Goal: Task Accomplishment & Management: Complete application form

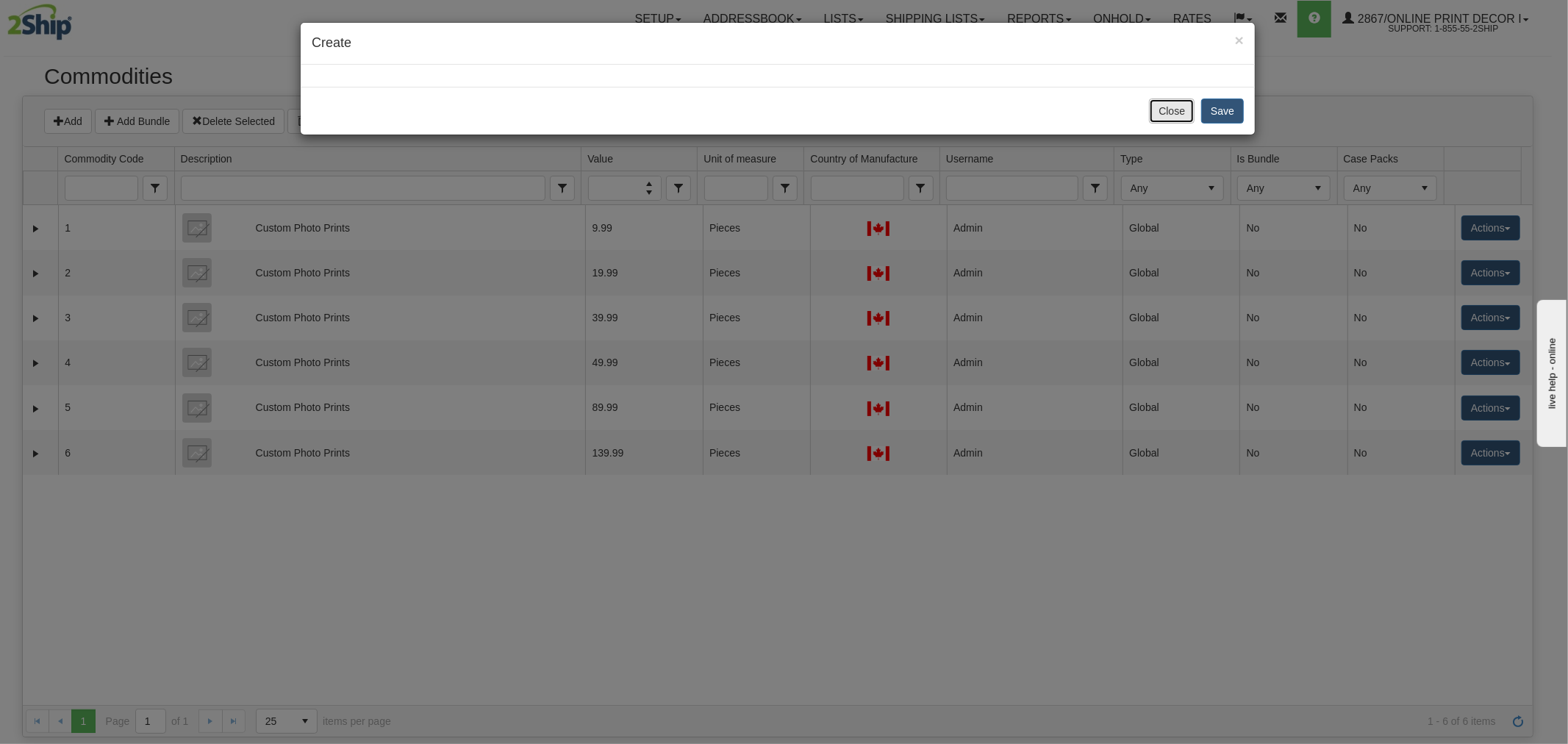
click at [1175, 113] on button "Close" at bounding box center [1172, 111] width 45 height 25
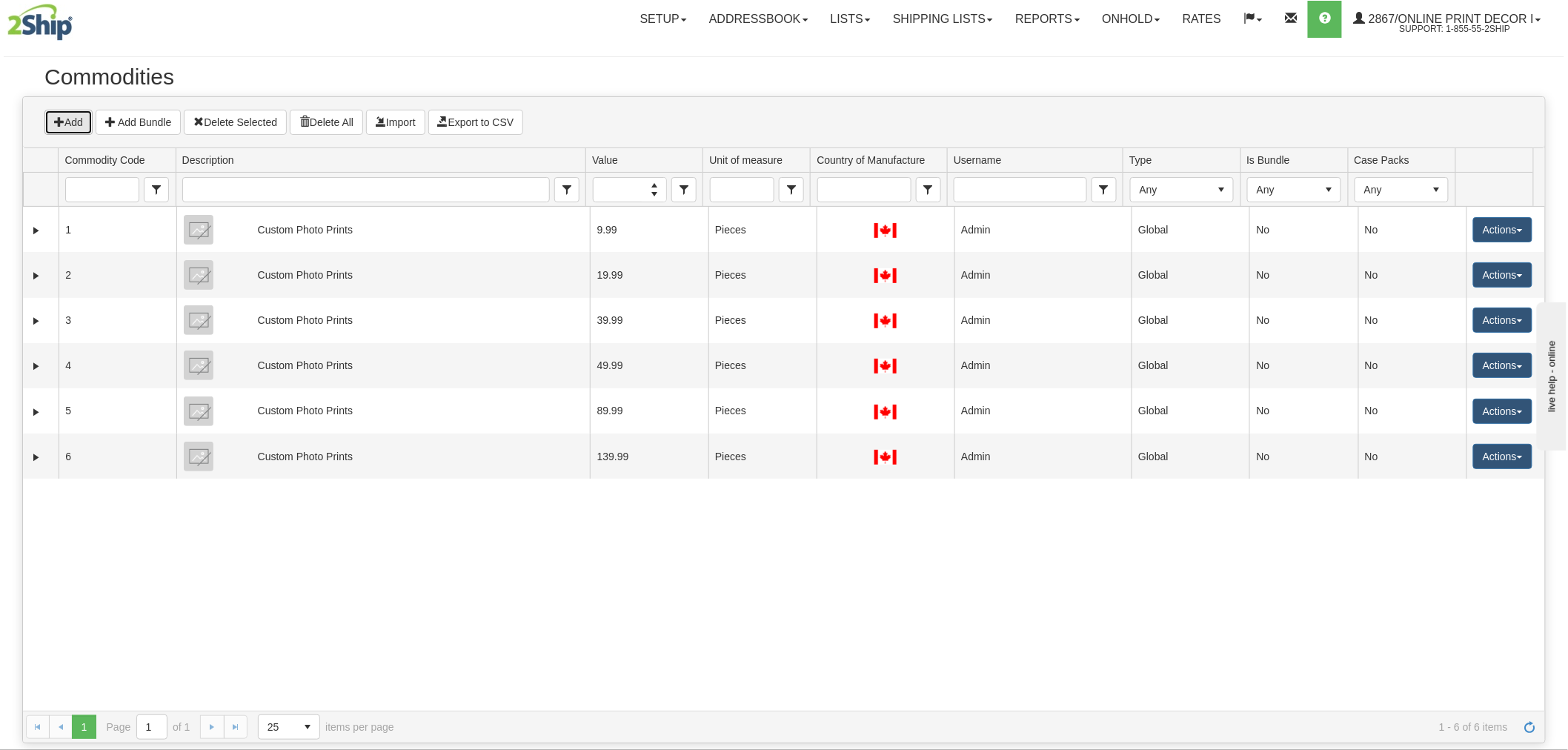
click at [63, 110] on button "Add" at bounding box center [68, 122] width 48 height 25
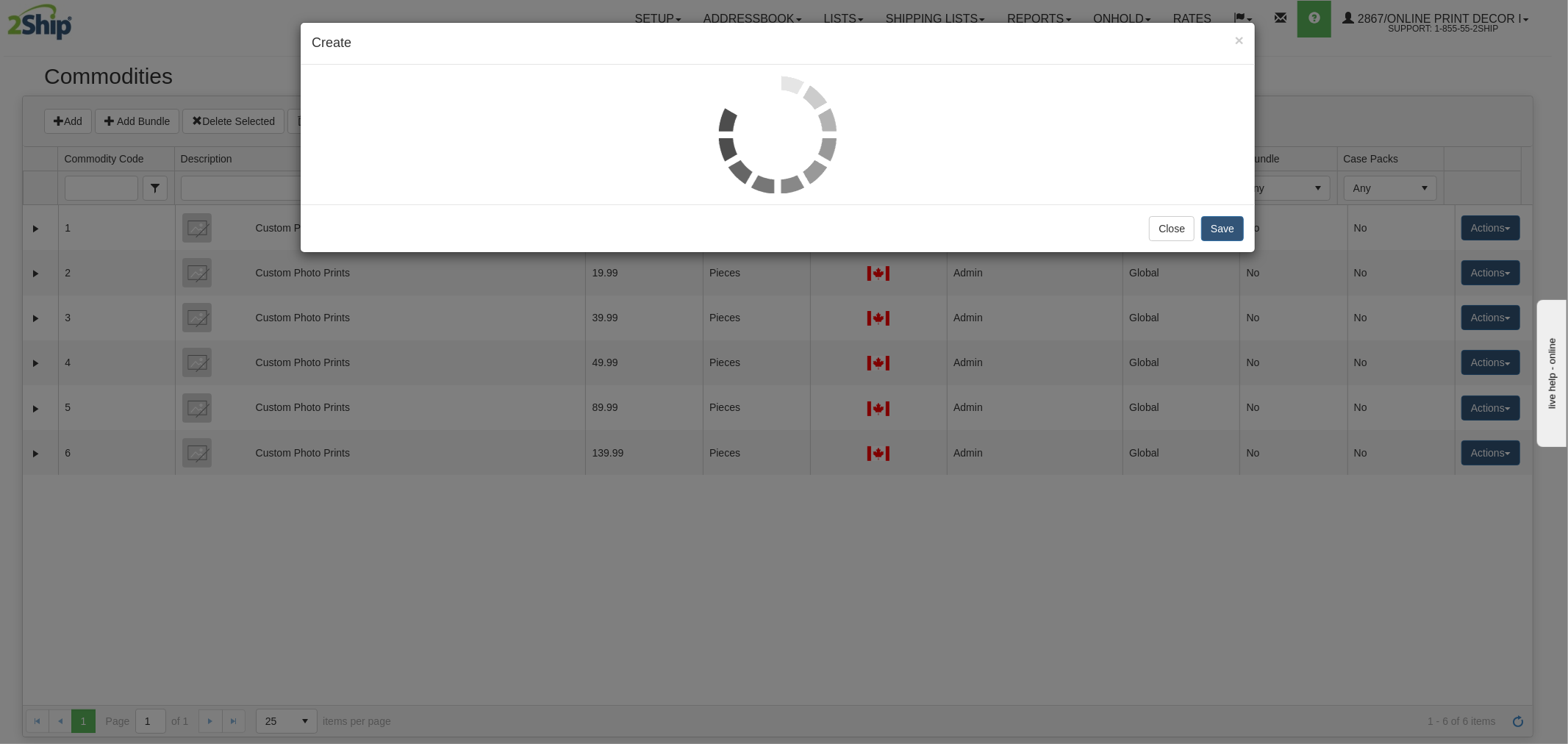
select select
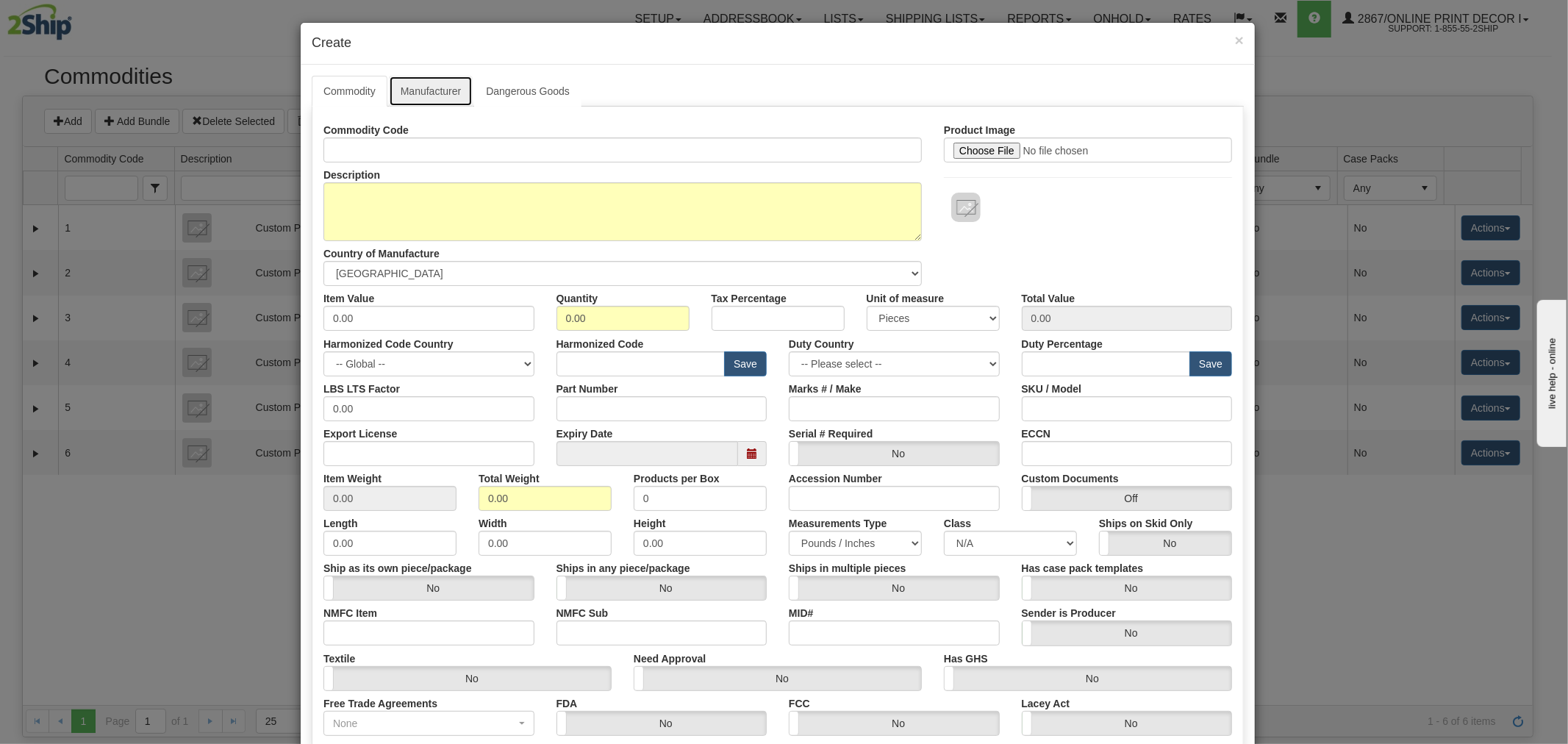
click at [431, 89] on link "Manufacturer" at bounding box center [430, 91] width 84 height 31
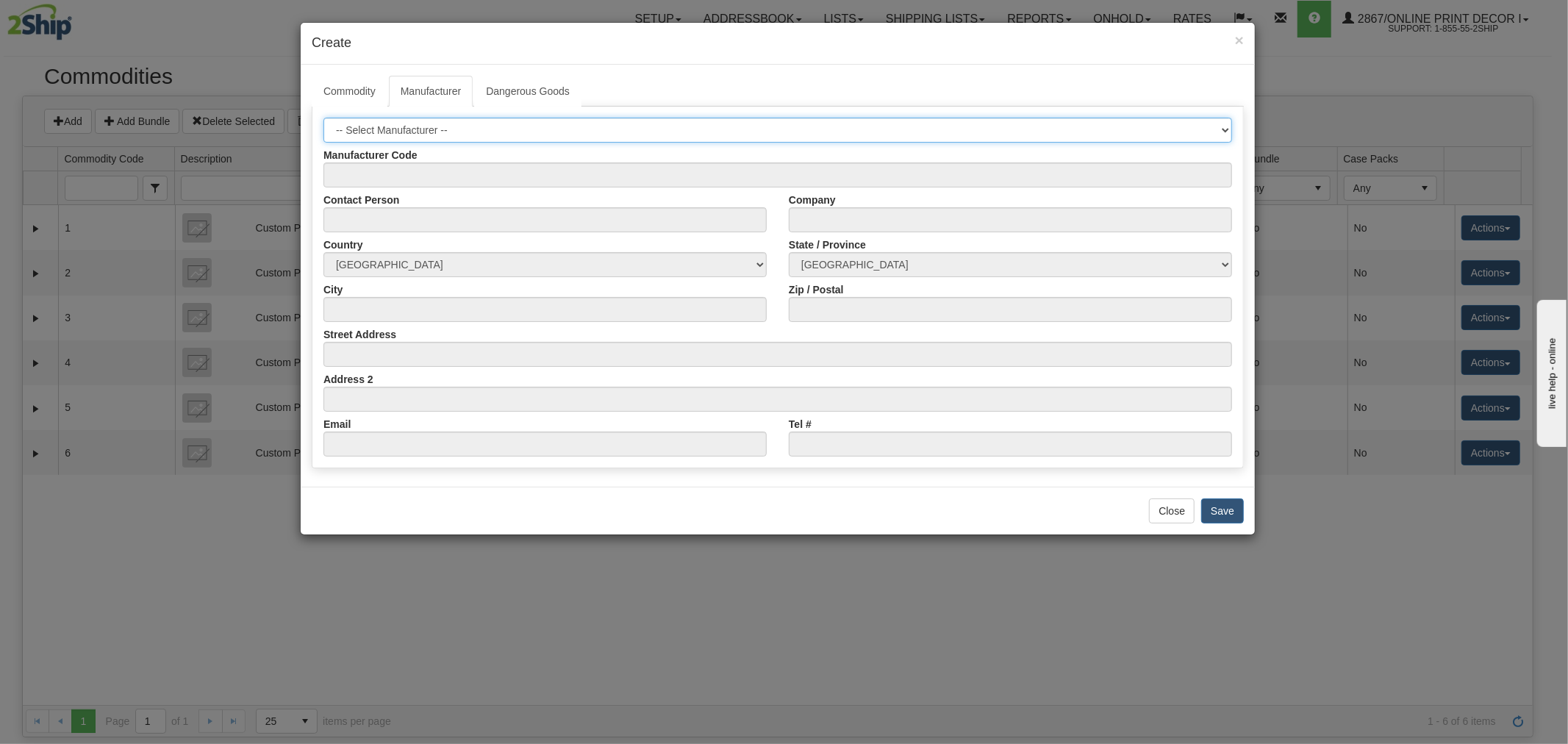
click at [417, 127] on select "-- Select Manufacturer -- 1" at bounding box center [777, 130] width 908 height 25
select select "997"
click at [323, 117] on select "-- Select Manufacturer -- 1" at bounding box center [777, 130] width 908 height 25
click at [401, 127] on select "-- Select Manufacturer -- 1" at bounding box center [777, 130] width 908 height 25
select select
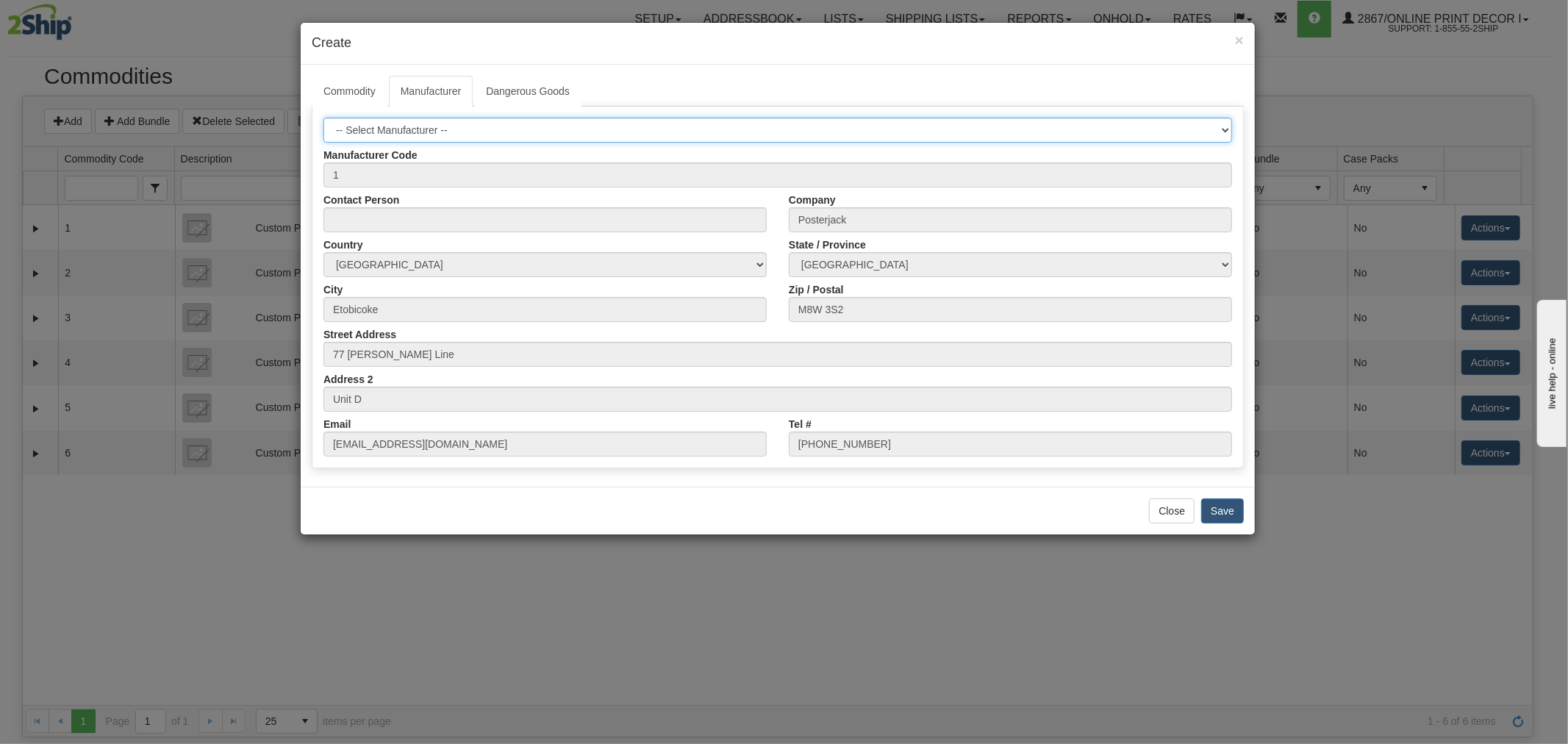
click at [323, 117] on select "-- Select Manufacturer -- 1" at bounding box center [777, 130] width 908 height 25
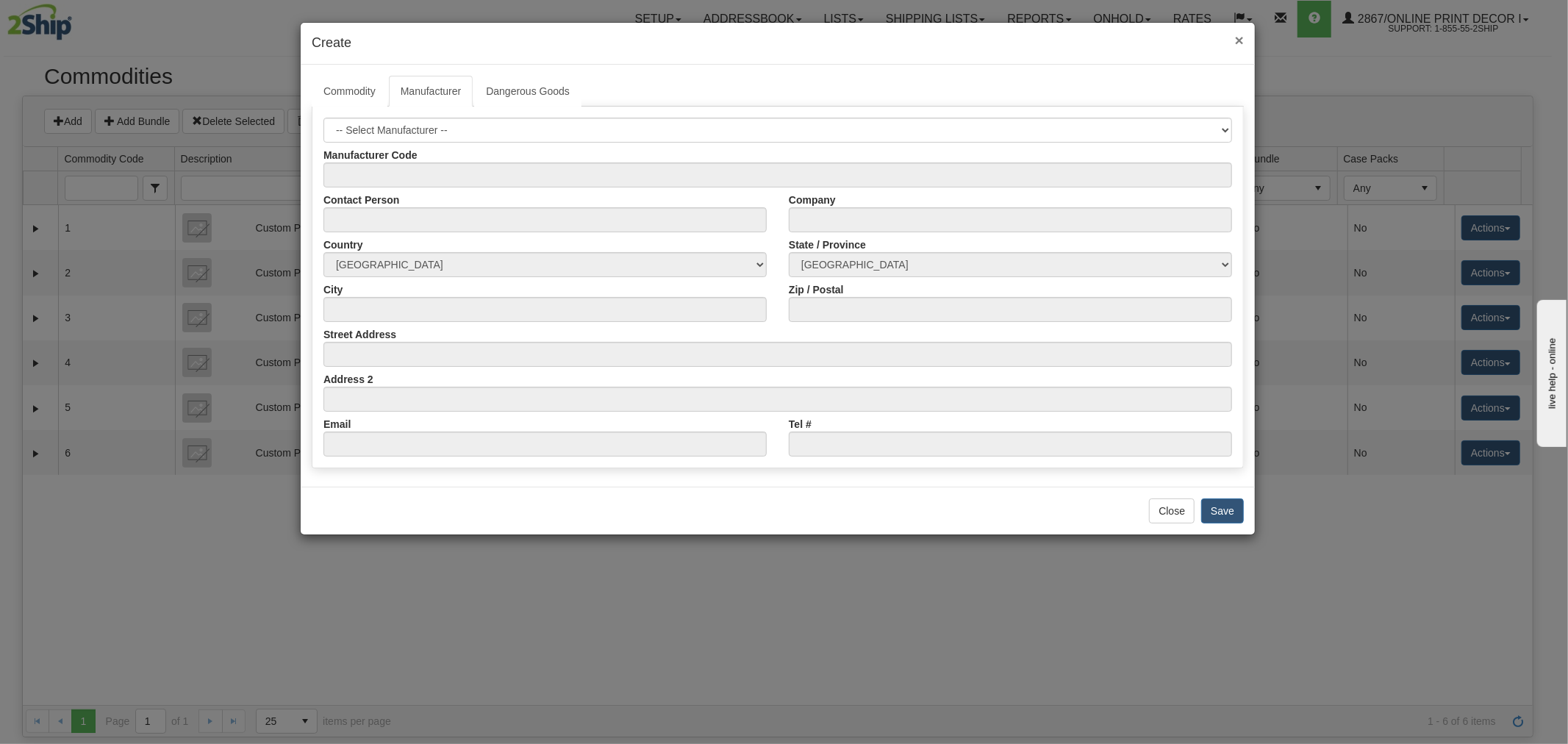
click at [1235, 38] on span "×" at bounding box center [1239, 40] width 9 height 17
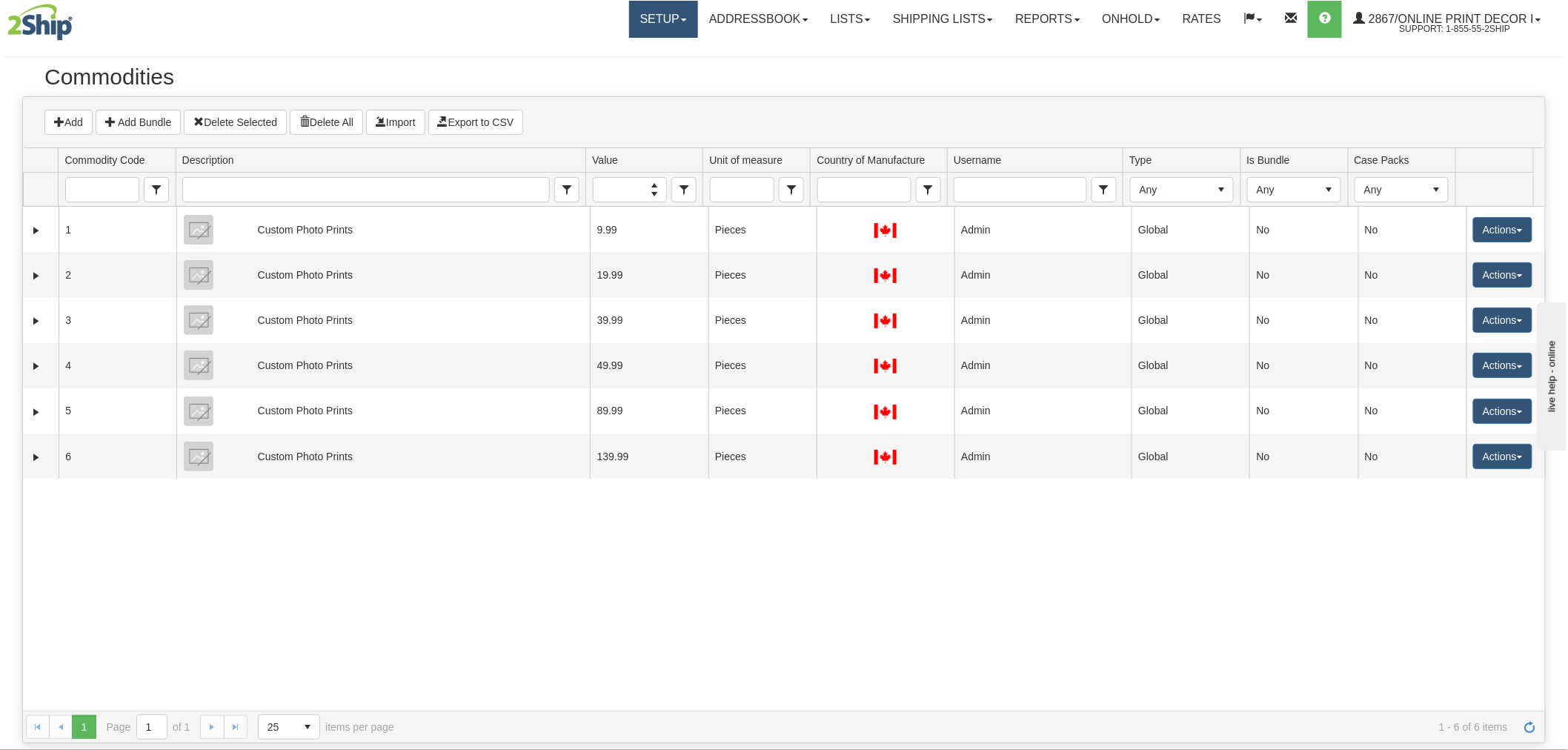
click at [650, 19] on link "Setup" at bounding box center [664, 19] width 69 height 37
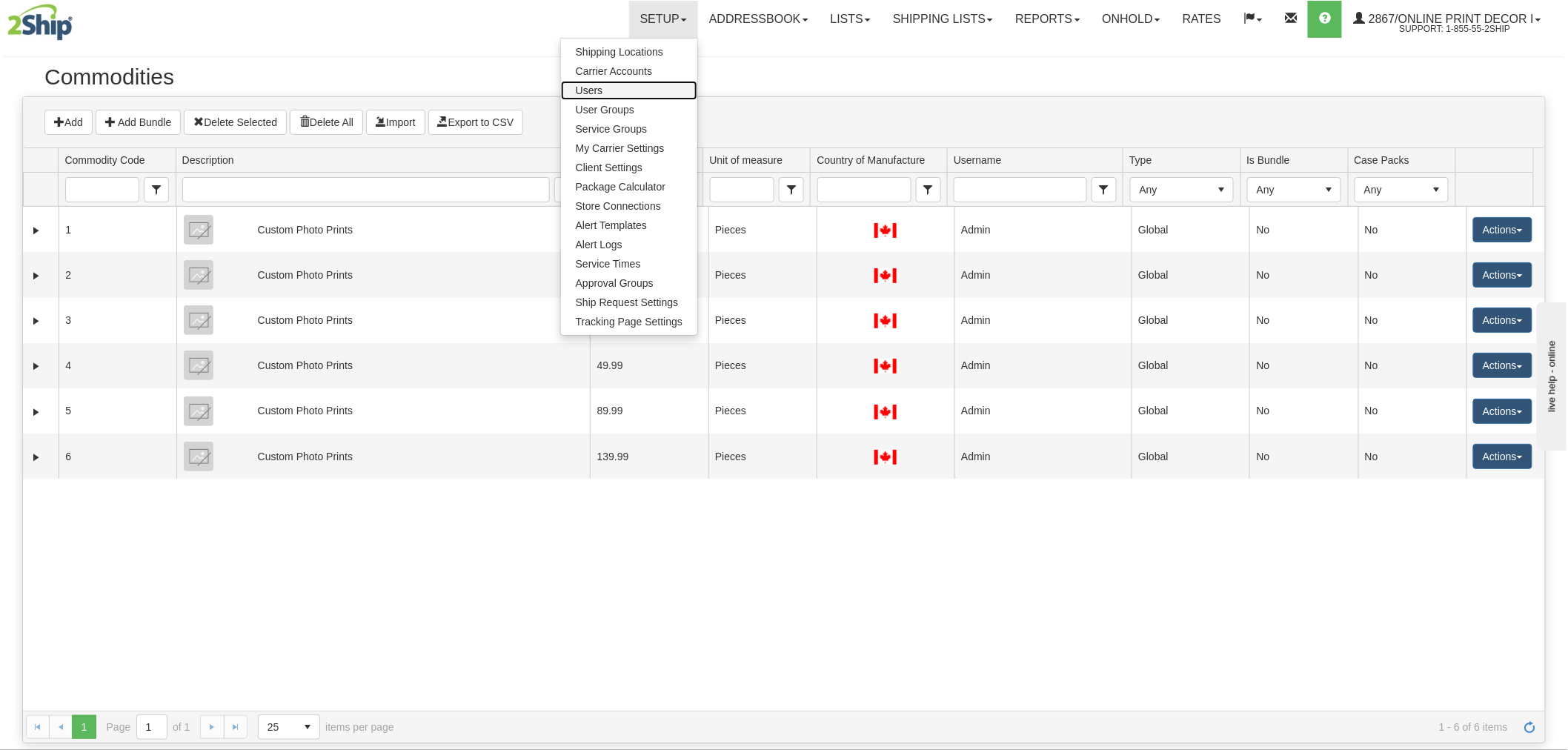
click at [603, 86] on link "Users" at bounding box center [629, 90] width 137 height 19
